Goal: Information Seeking & Learning: Compare options

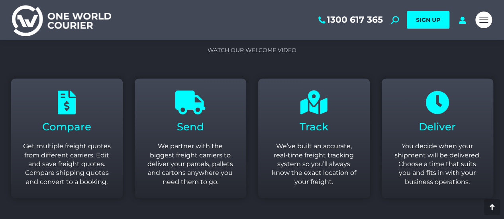
scroll to position [995, 0]
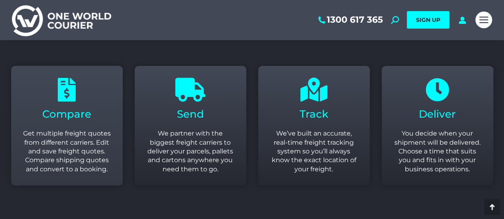
click at [46, 129] on p "Get multiple freight quotes from different carriers. Edit and save freight quot…" at bounding box center [67, 151] width 88 height 45
click at [68, 88] on icon at bounding box center [67, 90] width 24 height 24
click at [63, 90] on icon at bounding box center [67, 90] width 24 height 24
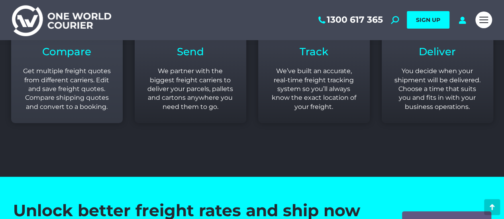
scroll to position [1194, 0]
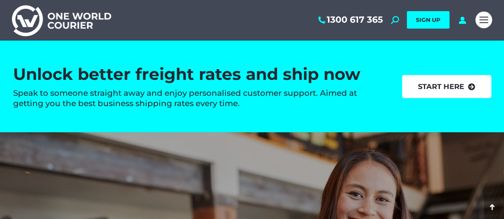
click at [456, 83] on link "start here" at bounding box center [446, 86] width 89 height 23
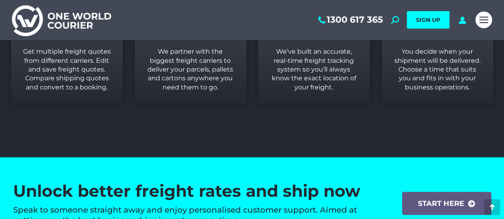
scroll to position [995, 0]
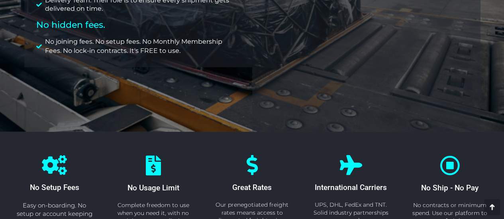
scroll to position [358, 0]
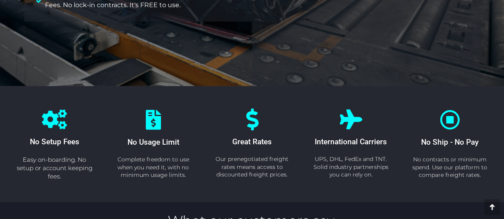
click at [253, 117] on icon at bounding box center [252, 119] width 22 height 22
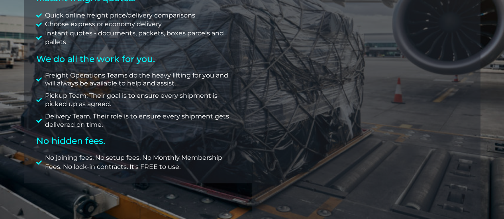
scroll to position [119, 0]
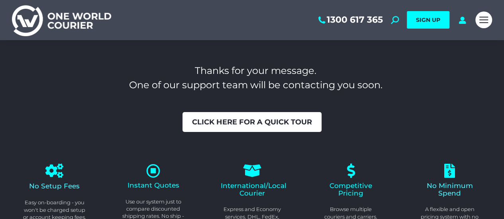
scroll to position [40, 0]
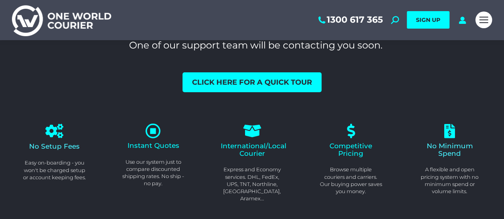
click at [155, 129] on icon at bounding box center [153, 131] width 16 height 16
click at [151, 148] on span "Instant Quotes" at bounding box center [153, 146] width 52 height 8
click at [152, 165] on p "Use our system just to compare discounted shipping rates. No ship - no pay." at bounding box center [153, 172] width 63 height 29
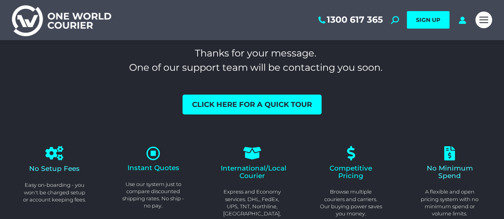
scroll to position [0, 0]
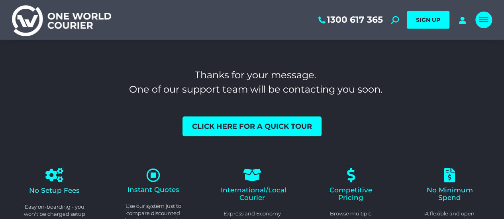
click at [479, 17] on div "Mobile menu icon" at bounding box center [483, 20] width 9 height 6
